Goal: Task Accomplishment & Management: Use online tool/utility

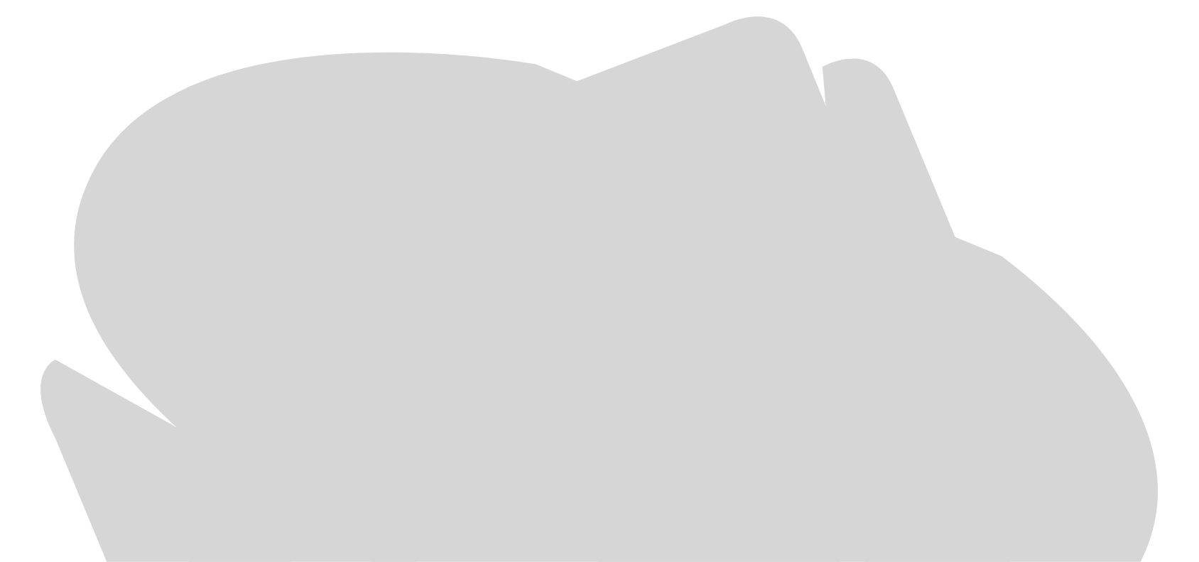
scroll to position [671, 0]
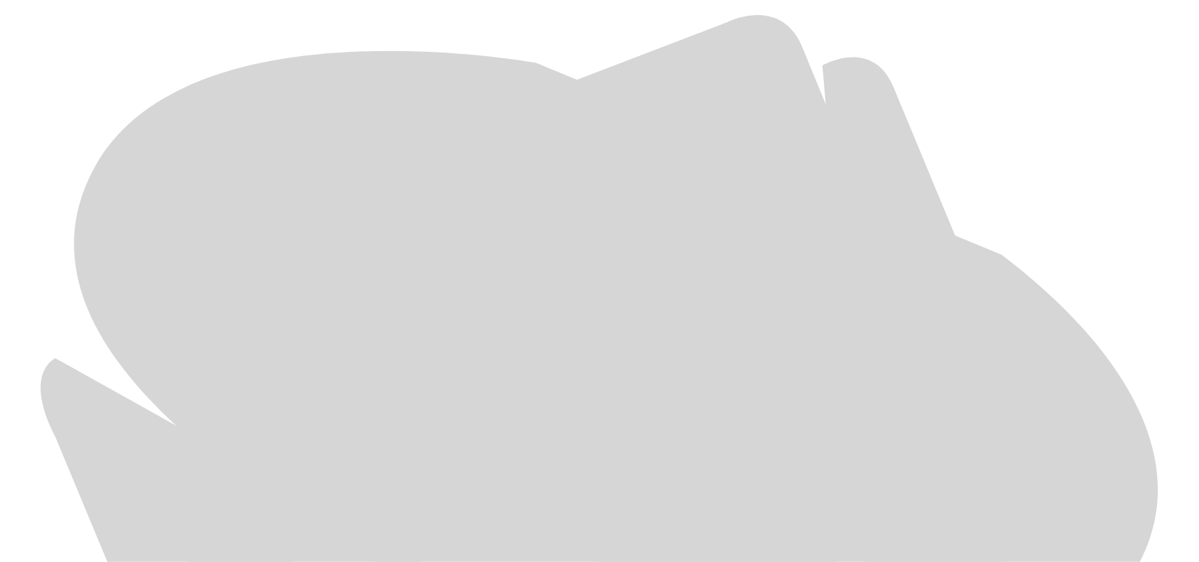
scroll to position [671, 0]
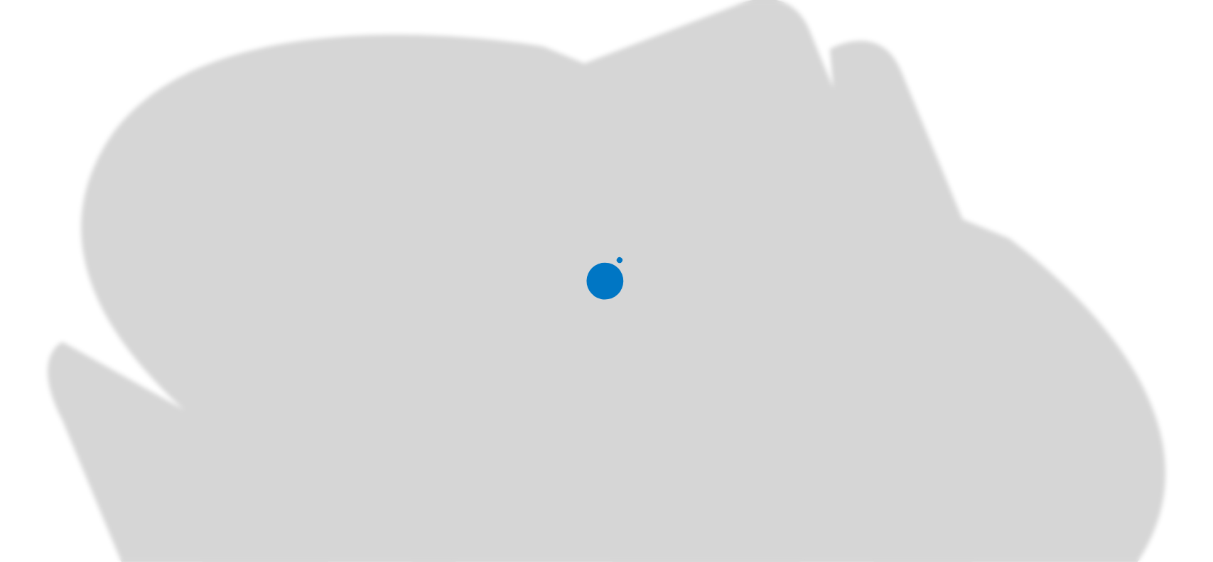
scroll to position [0, 0]
